Goal: Information Seeking & Learning: Find specific page/section

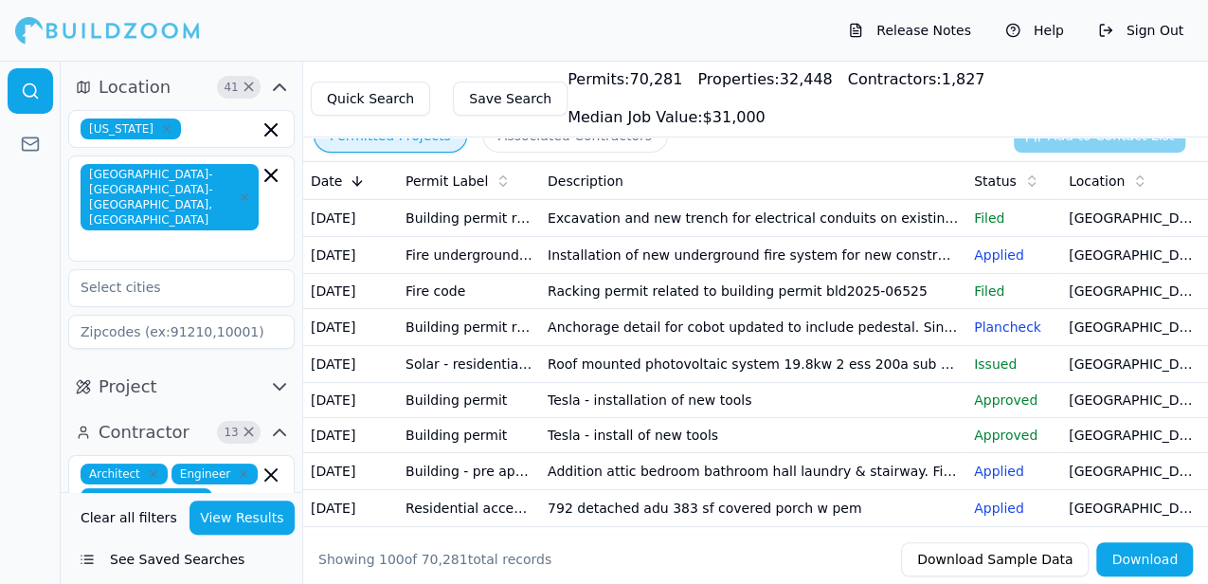
click at [1114, 224] on td "[GEOGRAPHIC_DATA], [GEOGRAPHIC_DATA]" at bounding box center [1132, 218] width 142 height 37
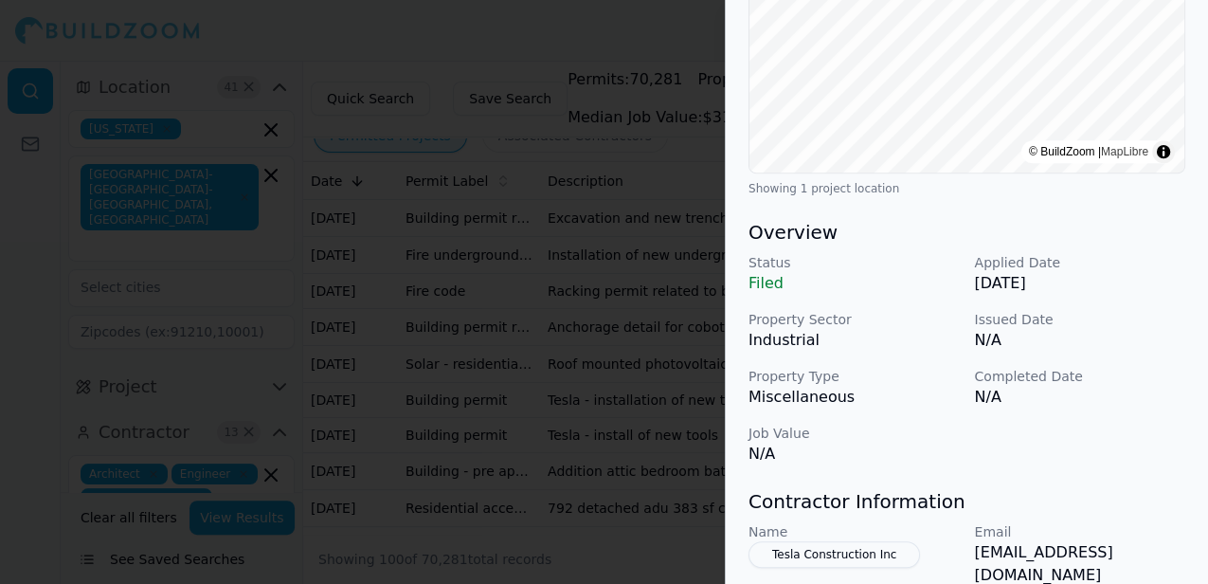
scroll to position [377, 0]
click at [560, 17] on div at bounding box center [604, 292] width 1208 height 584
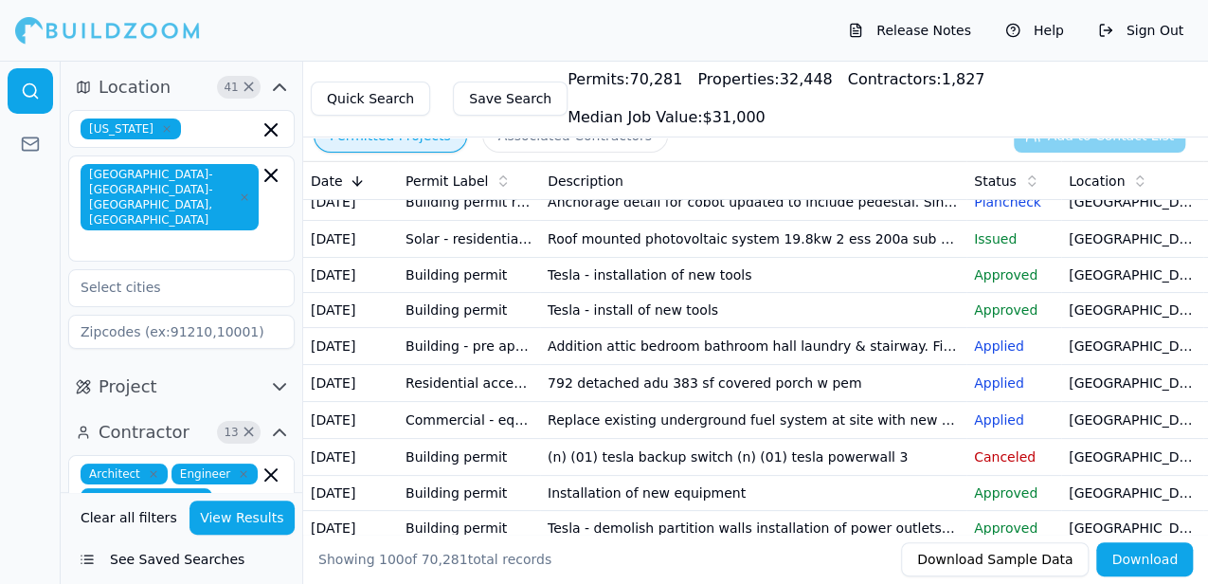
scroll to position [126, 0]
click at [850, 364] on td "Addition attic bedroom bathroom hall laundry & stairway. Finish existing attic …" at bounding box center [753, 345] width 426 height 37
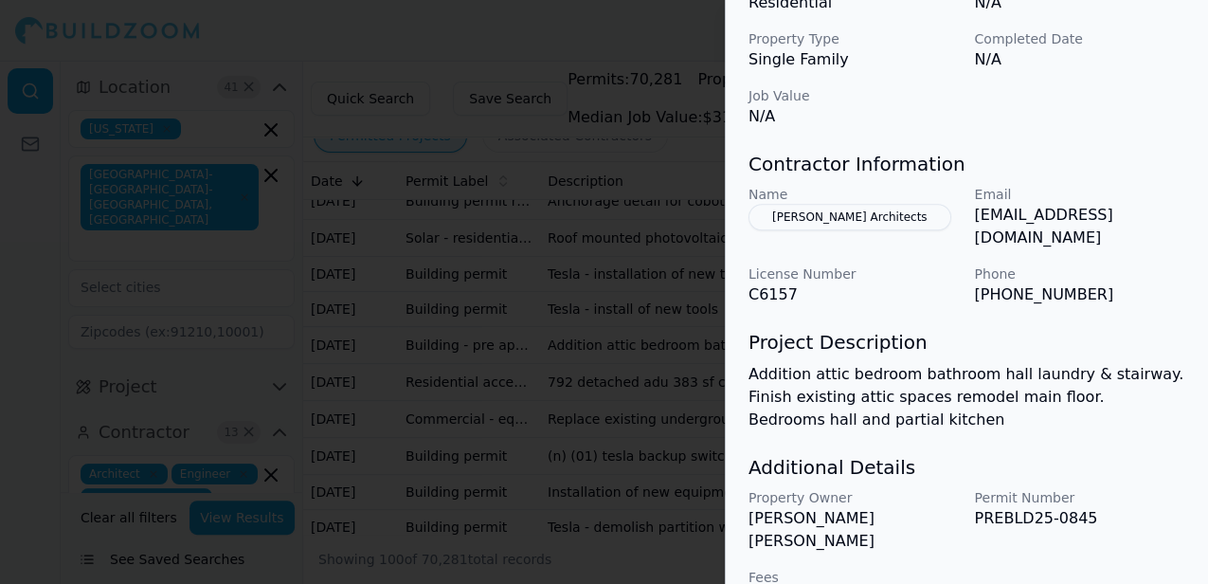
scroll to position [744, 0]
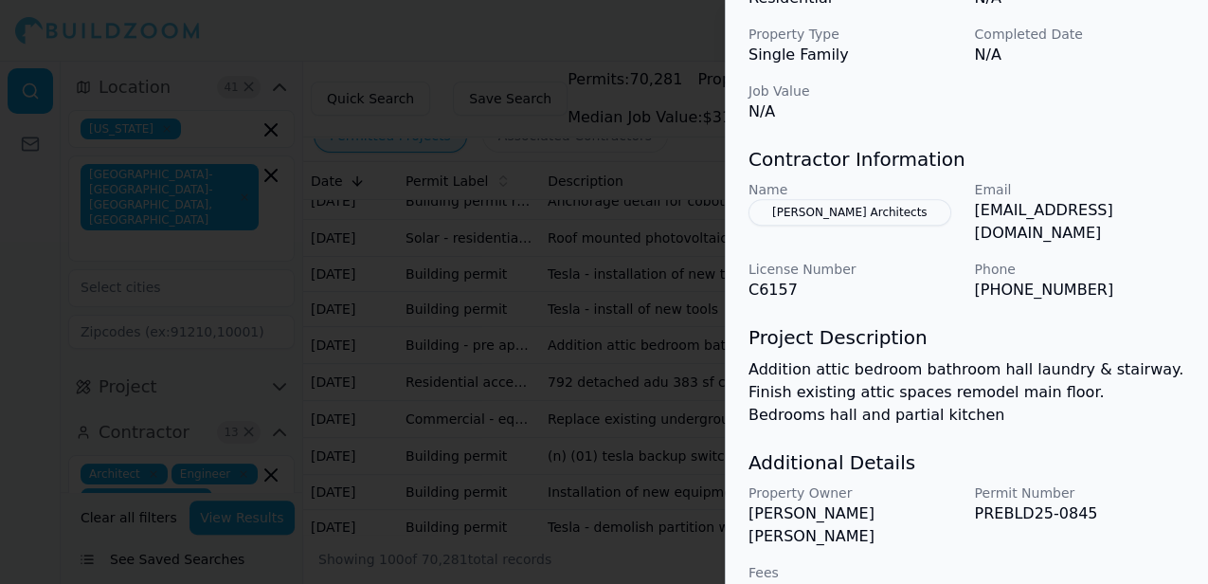
click at [823, 207] on button "[PERSON_NAME] Architects" at bounding box center [850, 212] width 203 height 27
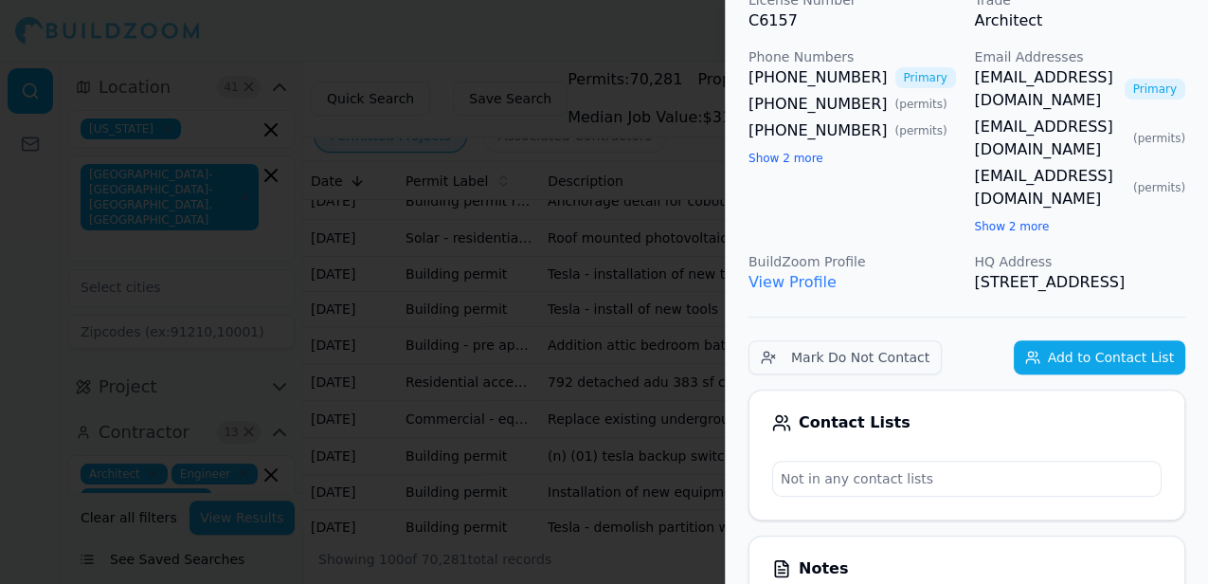
scroll to position [160, 0]
click at [804, 274] on link "View Profile" at bounding box center [793, 283] width 88 height 18
